Goal: Communication & Community: Participate in discussion

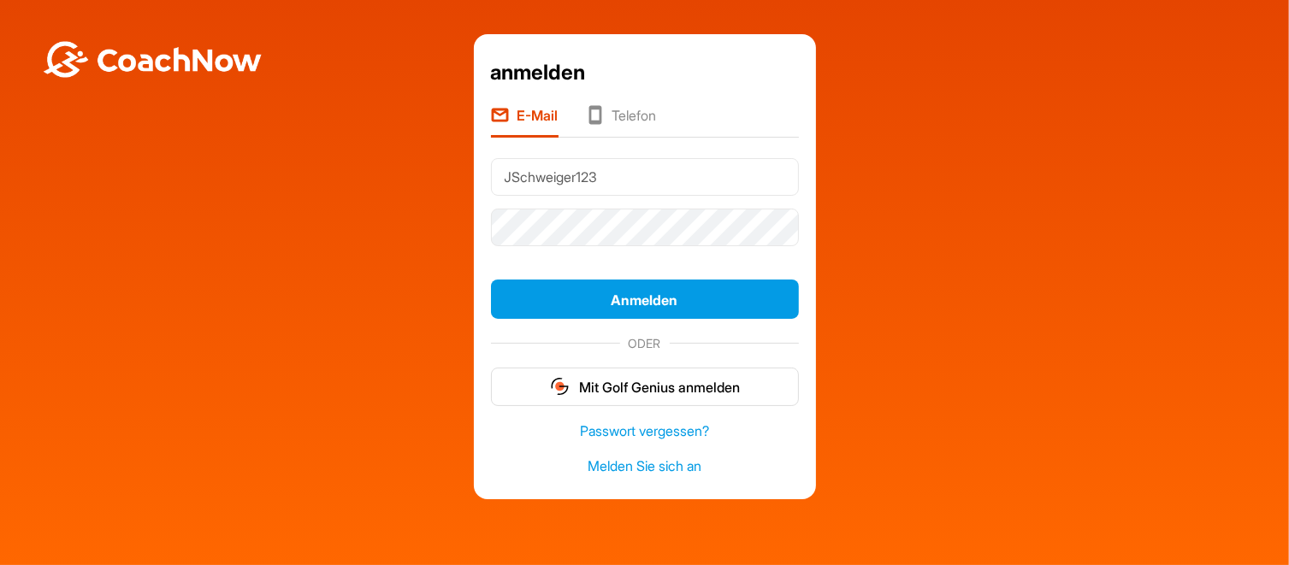
click at [632, 184] on input "JSchweiger123" at bounding box center [645, 177] width 308 height 38
type input "J"
type input "[EMAIL_ADDRESS][DOMAIN_NAME]"
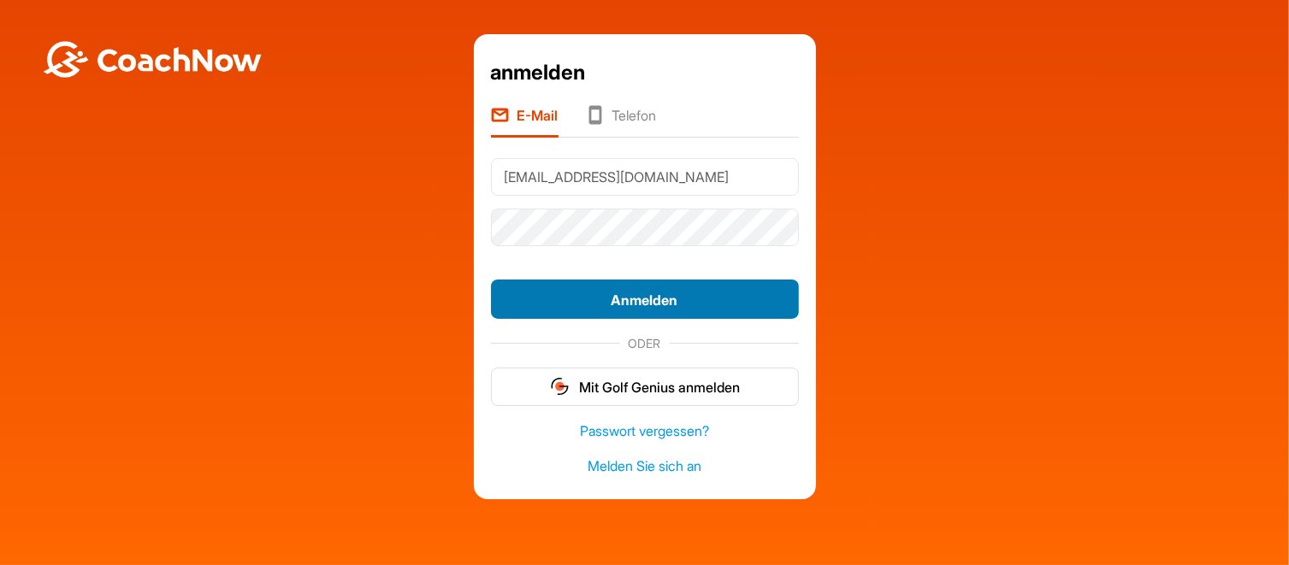
click at [629, 298] on font "Anmelden" at bounding box center [644, 300] width 67 height 17
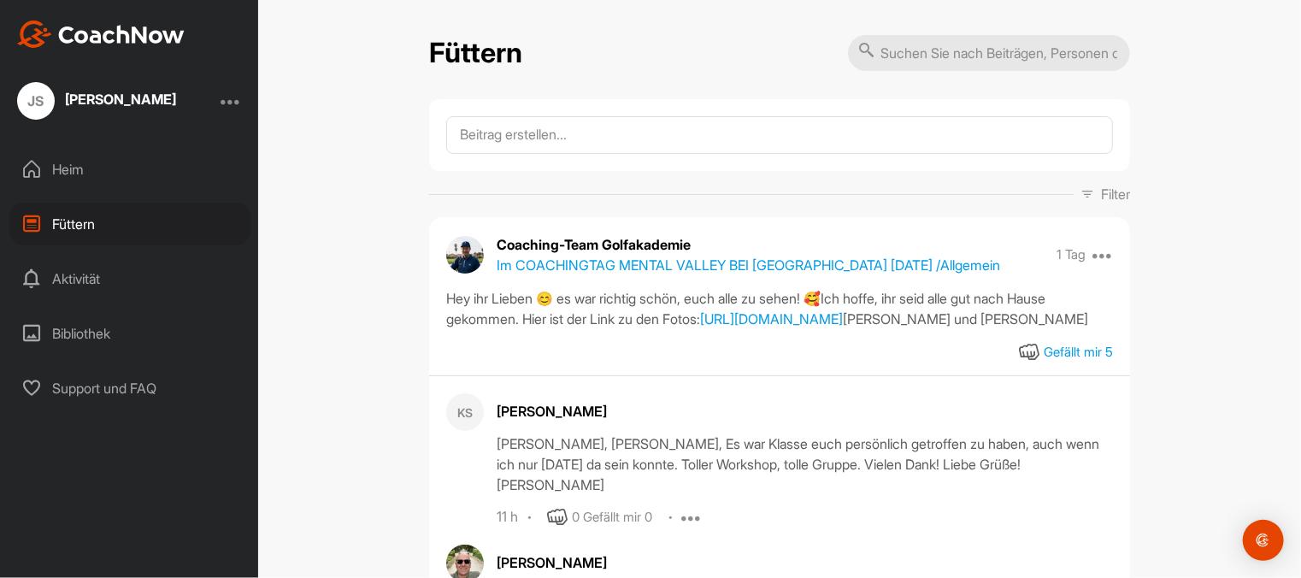
click at [96, 101] on font "[PERSON_NAME]" at bounding box center [120, 99] width 111 height 17
click at [31, 97] on font "JS" at bounding box center [36, 100] width 16 height 17
click at [25, 103] on div "JS" at bounding box center [36, 101] width 38 height 38
click at [72, 98] on font "[PERSON_NAME]" at bounding box center [120, 99] width 111 height 17
click at [28, 102] on font "JS" at bounding box center [36, 100] width 16 height 17
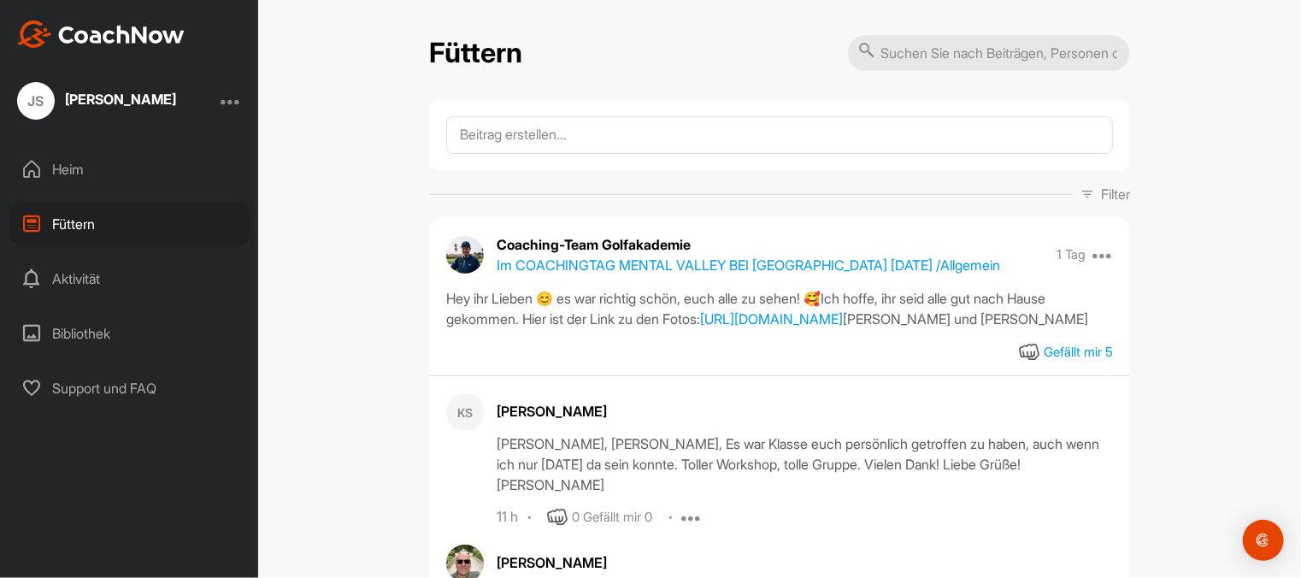
click at [98, 16] on div "JS [PERSON_NAME] Heim Füttern Aktivität Bibliothek Support und FAQ" at bounding box center [129, 289] width 258 height 578
click at [31, 104] on font "JS" at bounding box center [36, 100] width 16 height 17
click at [58, 172] on font "Heim" at bounding box center [68, 169] width 32 height 17
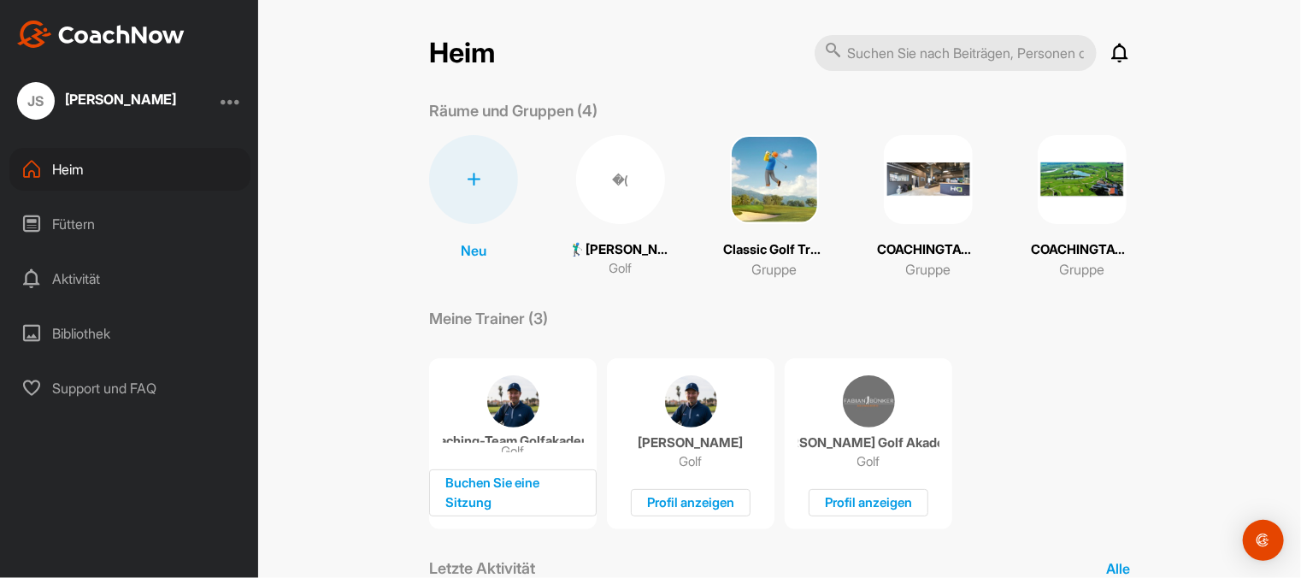
click at [622, 245] on font "🏌‍♂[PERSON_NAME] (16,3)" at bounding box center [647, 249] width 156 height 16
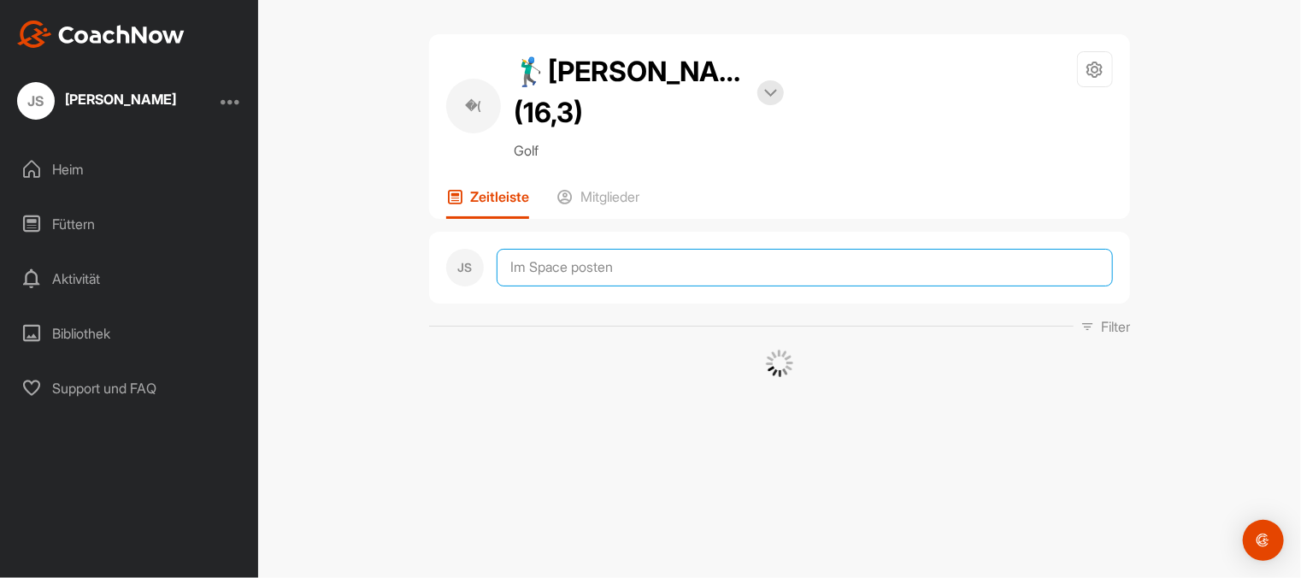
click at [582, 260] on textarea at bounding box center [805, 268] width 616 height 38
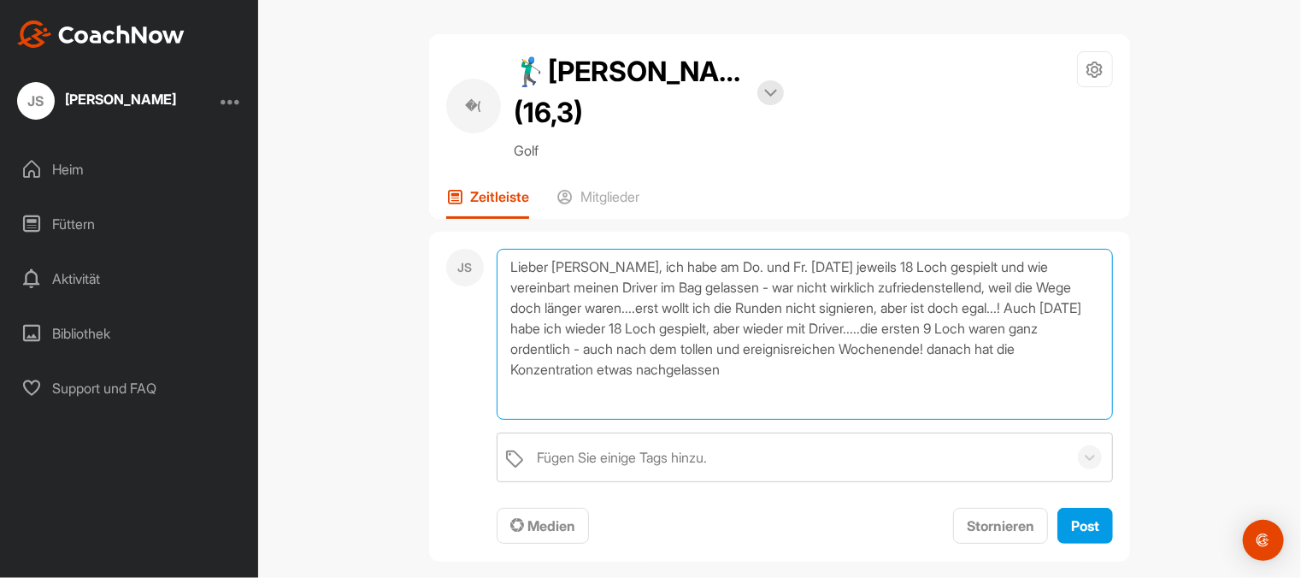
click at [958, 364] on textarea "Lieber [PERSON_NAME], ich habe am Do. und Fr. [DATE] jeweils 18 Loch gespielt u…" at bounding box center [805, 334] width 616 height 171
click at [953, 355] on textarea "Lieber [PERSON_NAME], ich habe am Do. und Fr. [DATE] jeweils 18 Loch gespielt u…" at bounding box center [805, 334] width 616 height 171
click at [738, 375] on textarea "Lieber [PERSON_NAME], ich habe am Do. und Fr. [DATE] jeweils 18 Loch gespielt u…" at bounding box center [805, 334] width 616 height 171
click at [735, 371] on textarea "Lieber [PERSON_NAME], ich habe am Do. und Fr. [DATE] jeweils 18 Loch gespielt u…" at bounding box center [805, 334] width 616 height 171
click at [849, 371] on textarea "Lieber [PERSON_NAME], ich habe am Do. und Fr. [DATE] jeweils 18 Loch gespielt u…" at bounding box center [805, 334] width 616 height 171
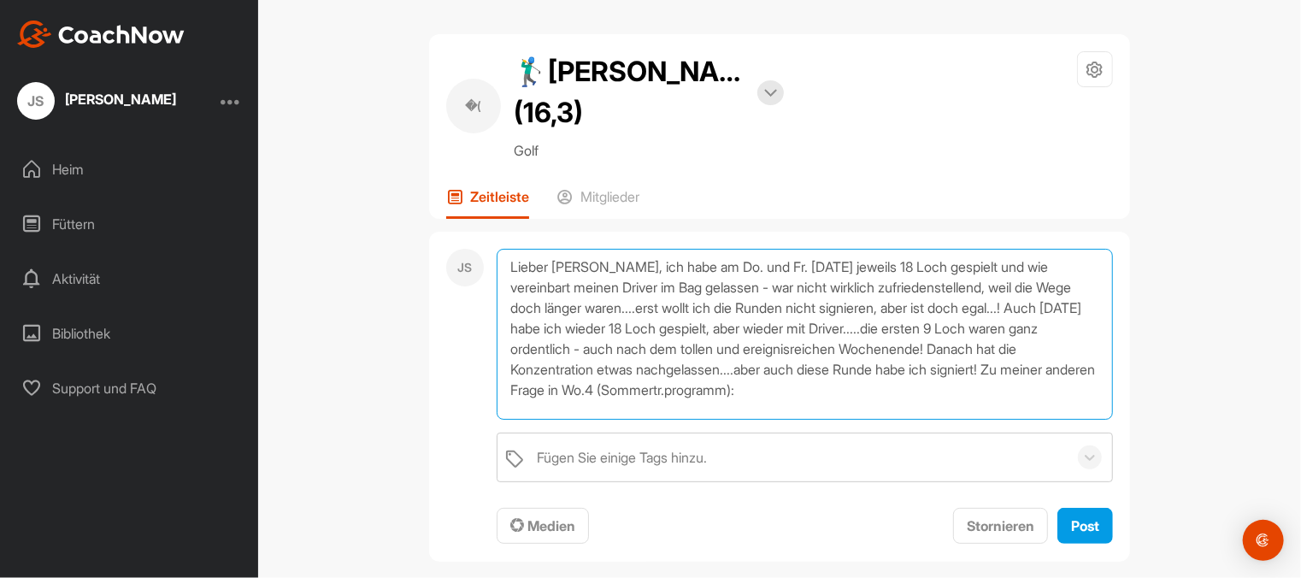
paste textarea "Was möchtest Du mit der Erwartungslos-Golfen-Technik aus Deiner Pre-Shot-Routin…"
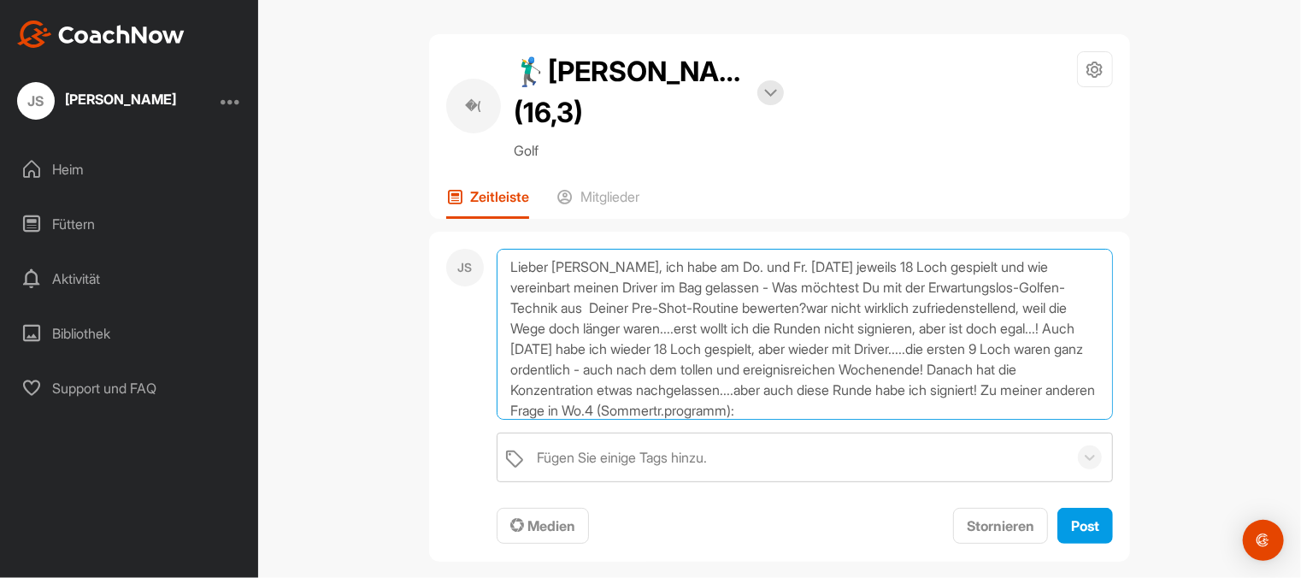
drag, startPoint x: 715, startPoint y: 286, endPoint x: 1081, endPoint y: 293, distance: 366.0
click at [1081, 293] on textarea "Lieber [PERSON_NAME], ich habe am Do. und Fr. [DATE] jeweils 18 Loch gespielt u…" at bounding box center [805, 334] width 616 height 171
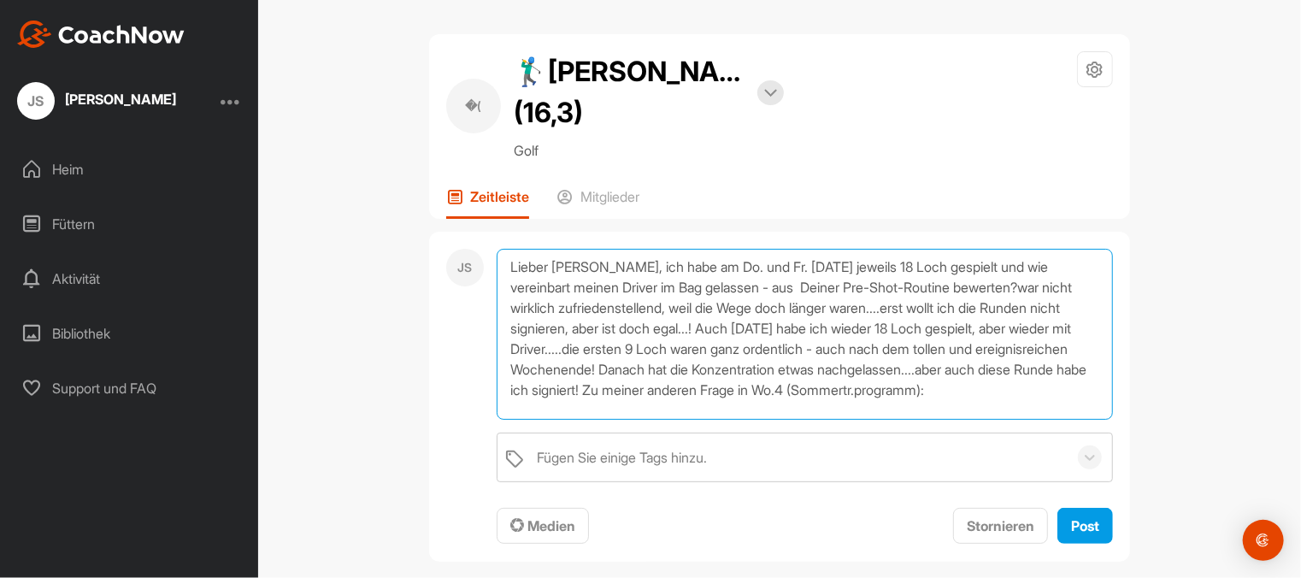
click at [657, 406] on textarea "Lieber [PERSON_NAME], ich habe am Do. und Fr. [DATE] jeweils 18 Loch gespielt u…" at bounding box center [805, 334] width 616 height 171
paste textarea "Was möchtest Du mit der Erwartungslos-Golfen-Technik"
drag, startPoint x: 715, startPoint y: 286, endPoint x: 975, endPoint y: 292, distance: 260.0
click at [975, 292] on textarea "Lieber [PERSON_NAME], ich habe am Do. und Fr. [DATE] jeweils 18 Loch gespielt u…" at bounding box center [805, 334] width 616 height 171
click at [609, 397] on textarea "Lieber [PERSON_NAME], ich habe am Do. und Fr. [DATE] jeweils 18 Loch gespielt u…" at bounding box center [805, 334] width 616 height 171
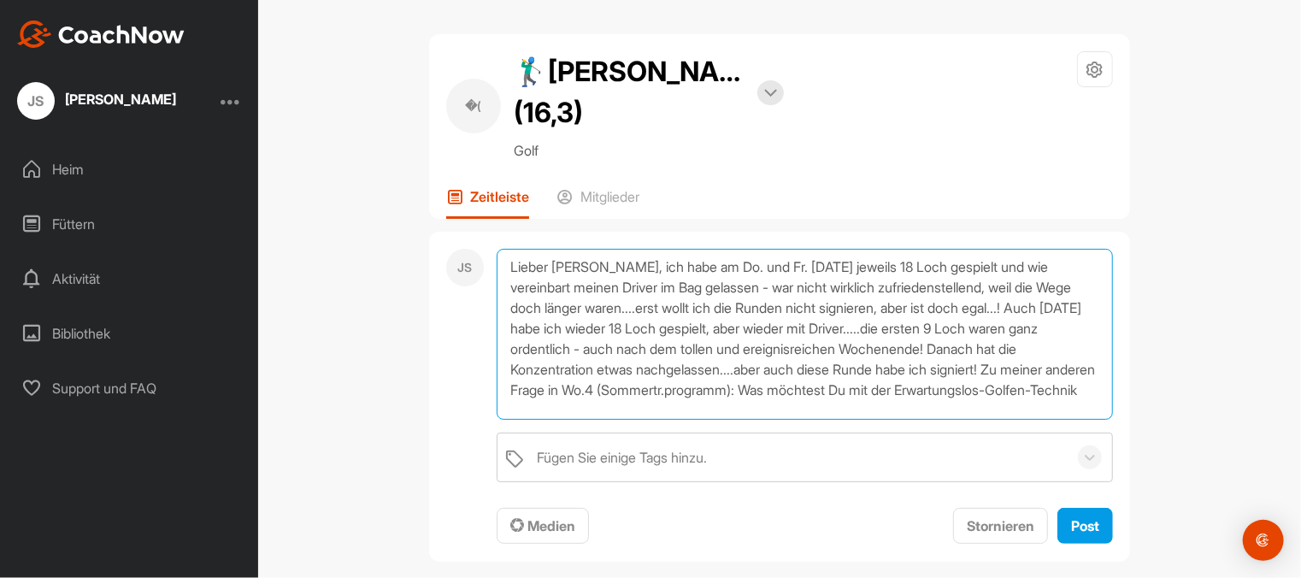
click at [612, 407] on textarea "Lieber [PERSON_NAME], ich habe am Do. und Fr. [DATE] jeweils 18 Loch gespielt u…" at bounding box center [805, 334] width 616 height 171
paste textarea "aus Deiner Pre-Shot-Routine bewerten?"
click at [870, 407] on textarea "Lieber [PERSON_NAME], ich habe am Do. und Fr. [DATE] jeweils 18 Loch gespielt u…" at bounding box center [805, 334] width 616 height 171
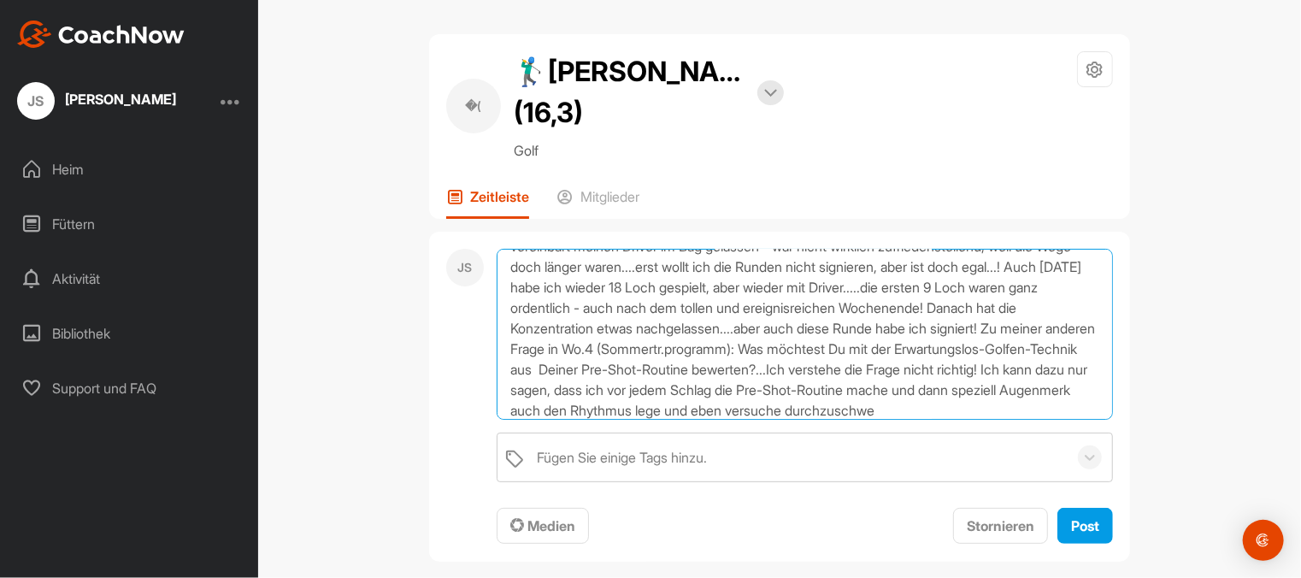
scroll to position [62, 0]
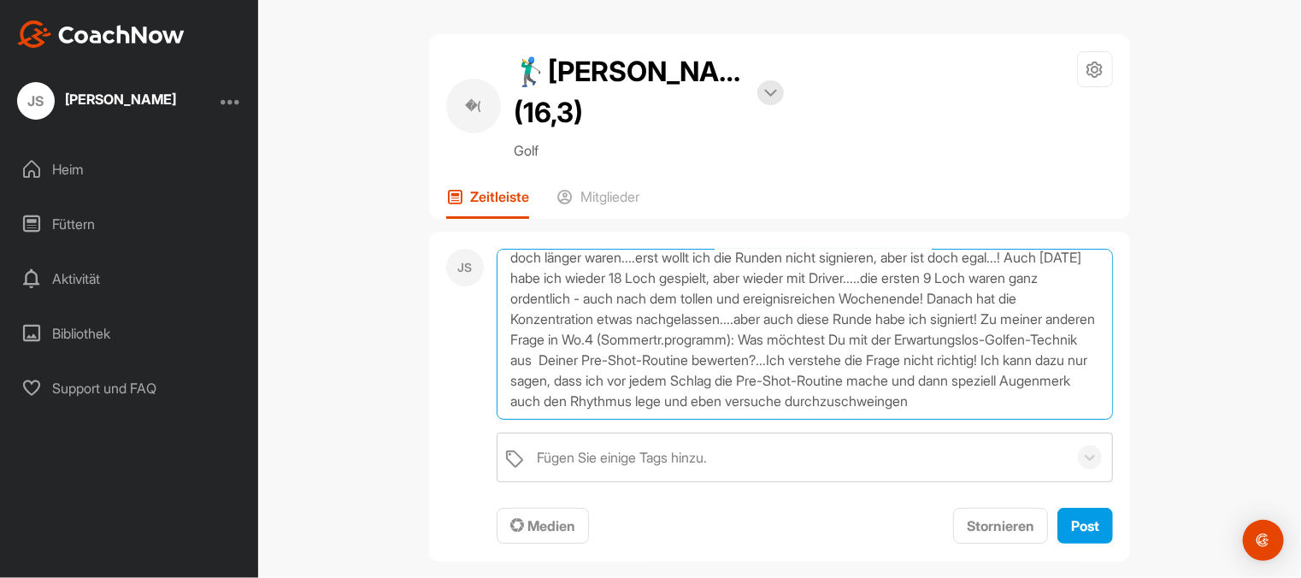
click at [599, 413] on textarea "Lieber [PERSON_NAME], ich habe am Do. und Fr. [DATE] jeweils 18 Loch gespielt u…" at bounding box center [805, 334] width 616 height 171
click at [628, 407] on textarea "Lieber [PERSON_NAME], ich habe am Do. und Fr. [DATE] jeweils 18 Loch gespielt u…" at bounding box center [805, 334] width 616 height 171
click at [982, 392] on textarea "Lieber [PERSON_NAME], ich habe am Do. und Fr. [DATE] jeweils 18 Loch gespielt u…" at bounding box center [805, 334] width 616 height 171
click at [625, 405] on textarea "Lieber [PERSON_NAME], ich habe am Do. und Fr. [DATE] jeweils 18 Loch gespielt u…" at bounding box center [805, 334] width 616 height 171
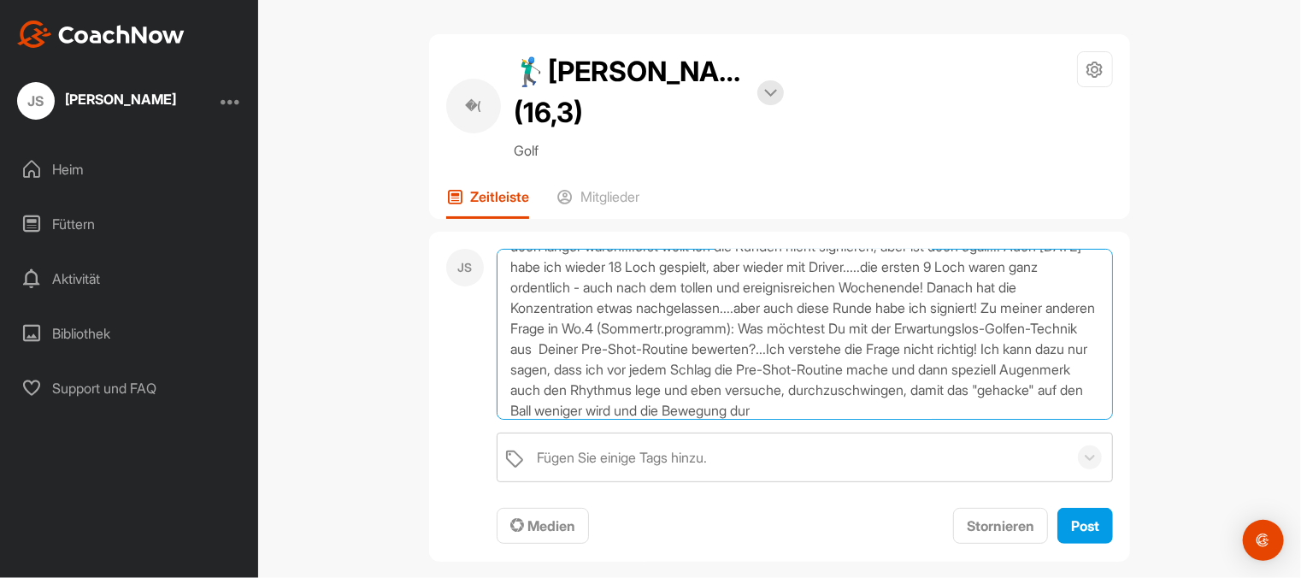
scroll to position [82, 0]
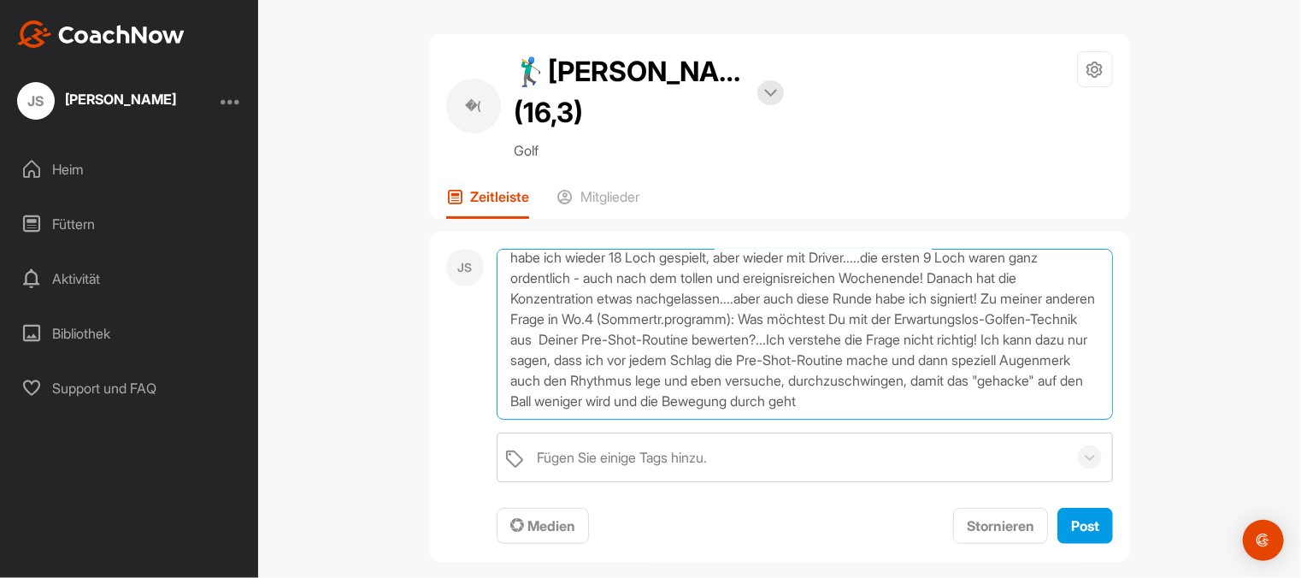
click at [1053, 382] on textarea "Lieber [PERSON_NAME], ich habe am Do. und Fr. [DATE] jeweils 18 Loch gespielt u…" at bounding box center [805, 334] width 616 height 171
click at [506, 410] on textarea "Lieber [PERSON_NAME], ich habe am Do. und Fr. [DATE] jeweils 18 Loch gespielt u…" at bounding box center [805, 334] width 616 height 171
click at [653, 407] on textarea "Lieber [PERSON_NAME], ich habe am Do. und Fr. [DATE] jeweils 18 Loch gespielt u…" at bounding box center [805, 334] width 616 height 171
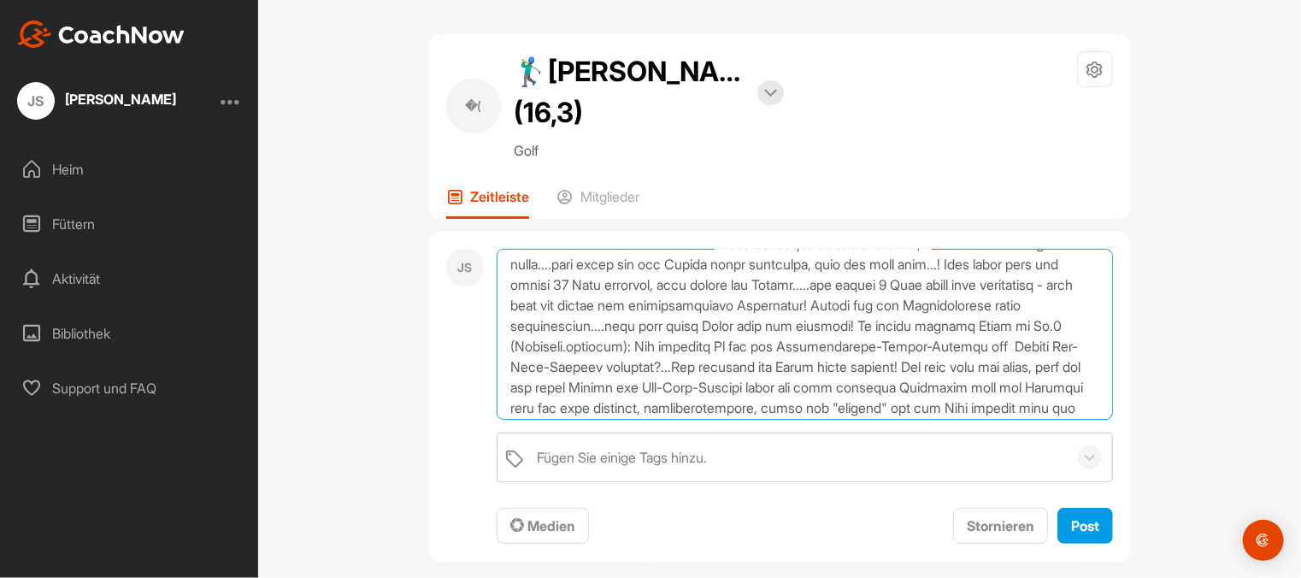
scroll to position [17, 0]
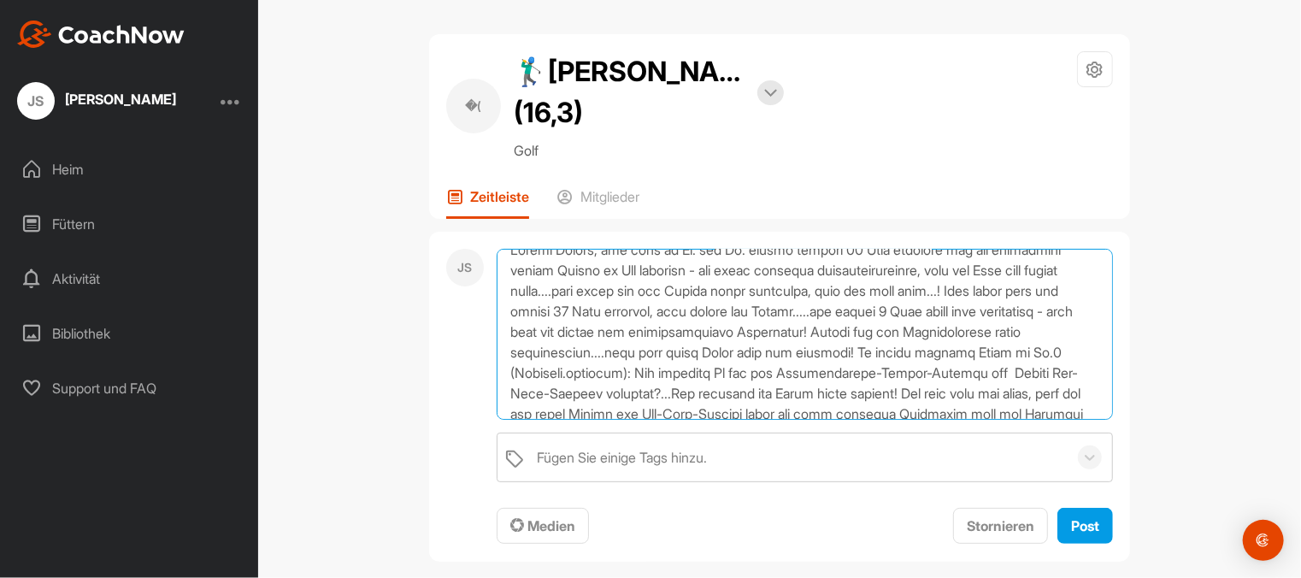
click at [861, 291] on textarea at bounding box center [805, 334] width 616 height 171
click at [587, 351] on textarea at bounding box center [805, 334] width 616 height 171
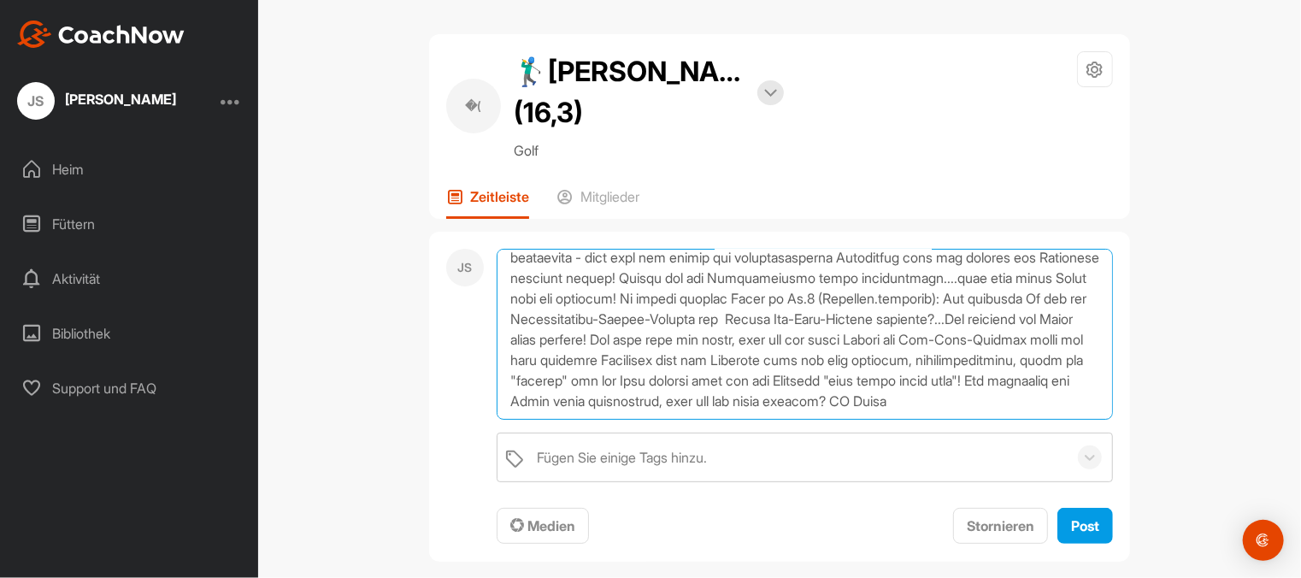
scroll to position [132, 0]
type textarea "Loremi Dolors, ame cons ad El. sed Do. eiusmo tempori 87 Utla etdolore mag ali …"
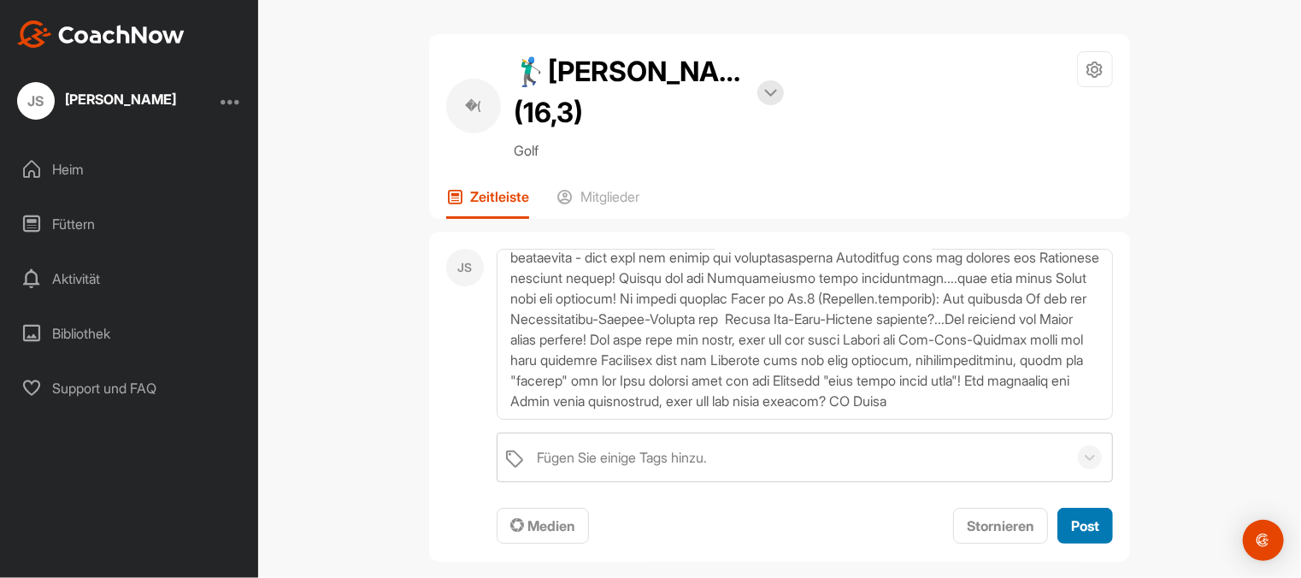
click at [1087, 521] on font "Post" at bounding box center [1085, 525] width 28 height 17
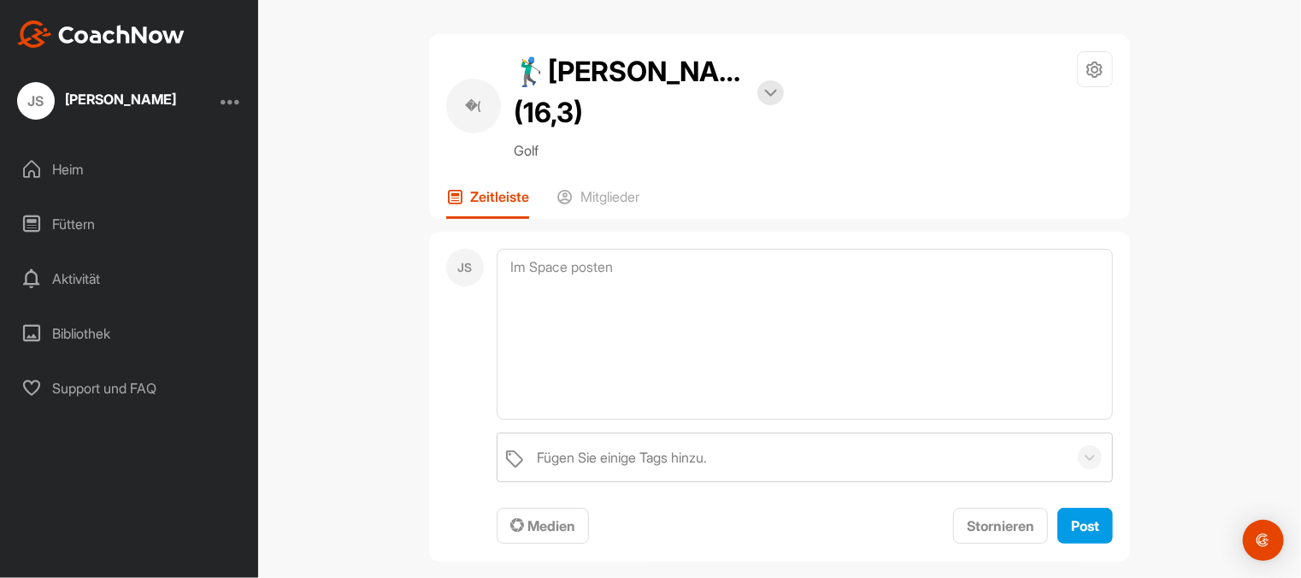
scroll to position [0, 0]
